Goal: Task Accomplishment & Management: Use online tool/utility

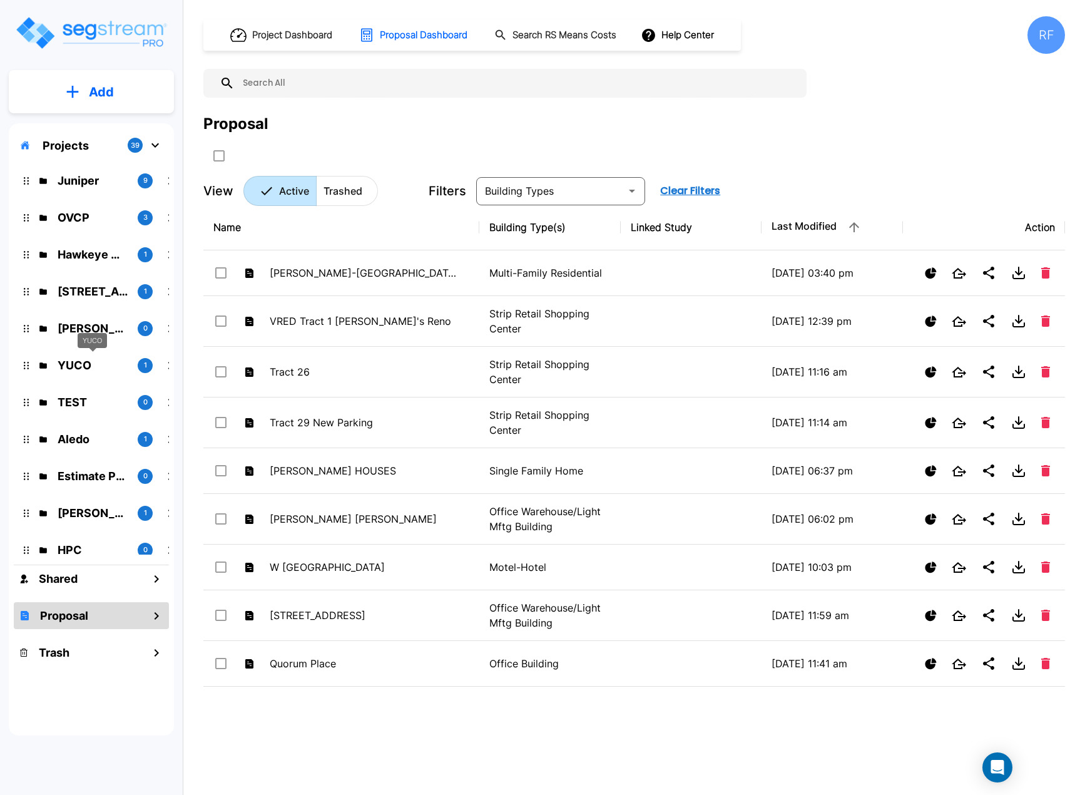
click at [73, 357] on p "YUCO" at bounding box center [93, 365] width 70 height 17
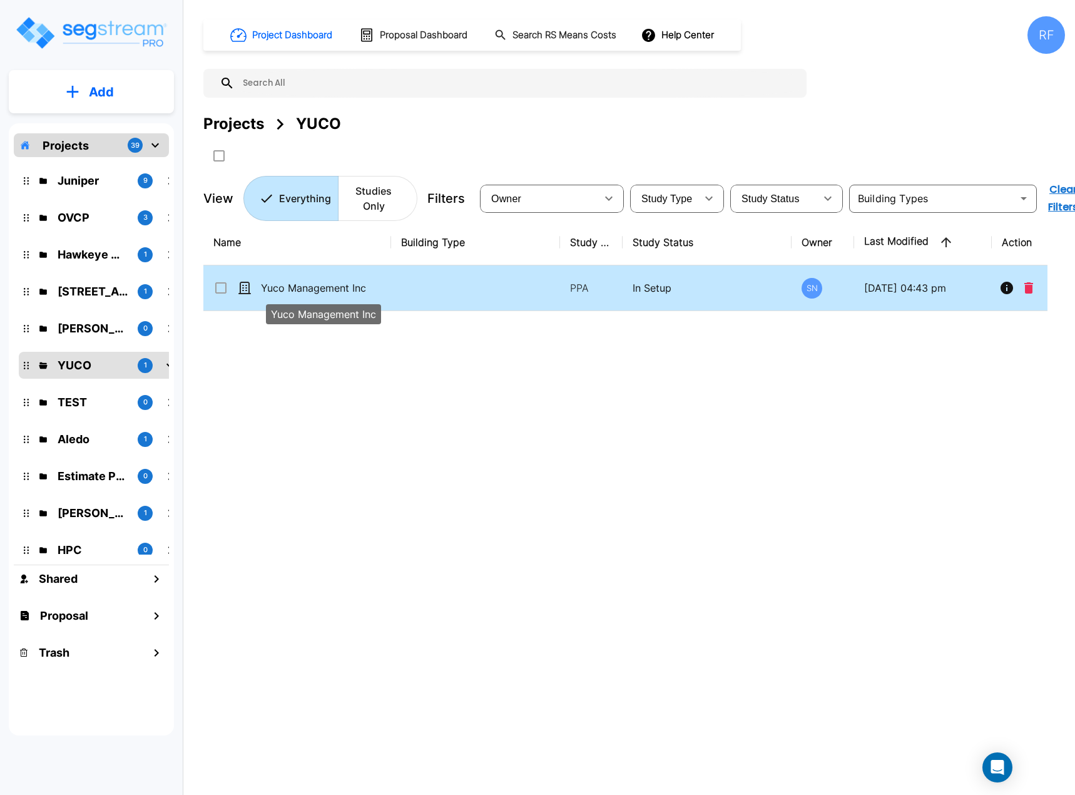
click at [289, 287] on p "Yuco Management Inc" at bounding box center [323, 287] width 125 height 15
checkbox input "true"
click at [289, 287] on p "Yuco Management Inc" at bounding box center [323, 287] width 125 height 15
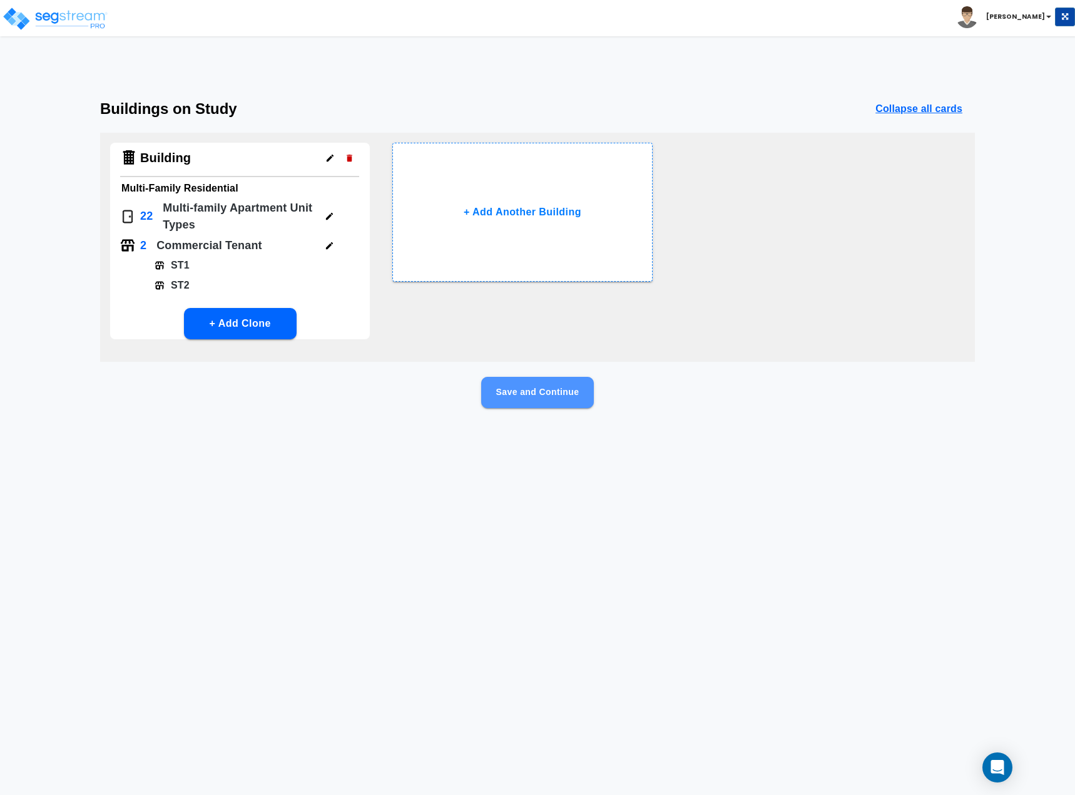
click at [565, 391] on button "Save and Continue" at bounding box center [537, 392] width 113 height 31
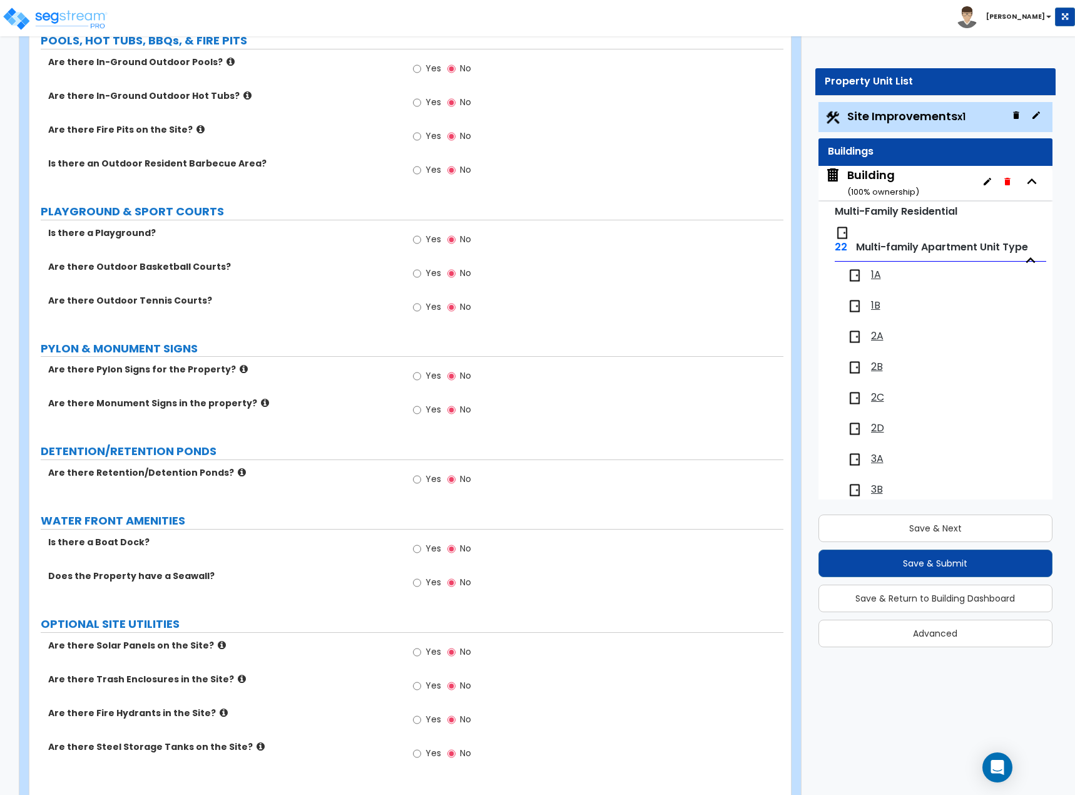
scroll to position [1858, 0]
